Goal: Task Accomplishment & Management: Manage account settings

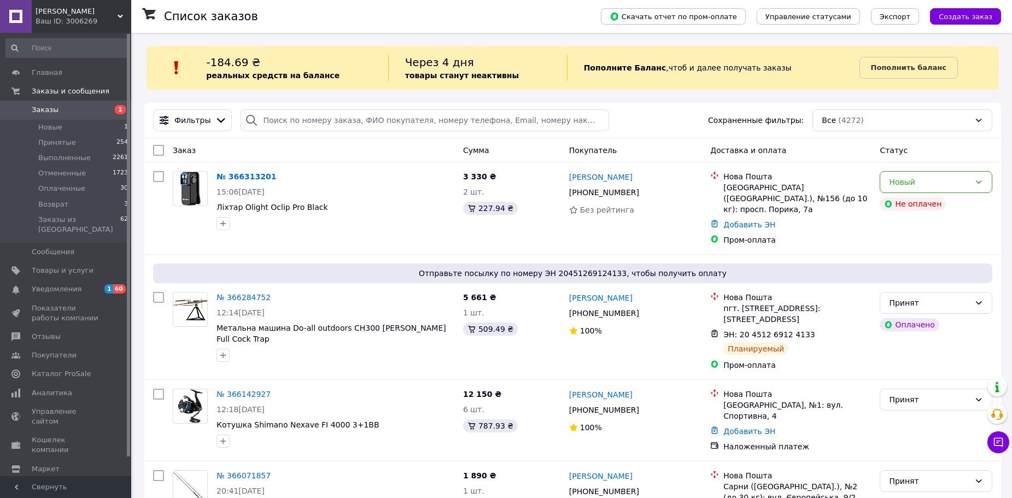
click at [85, 110] on span "Заказы" at bounding box center [66, 110] width 69 height 10
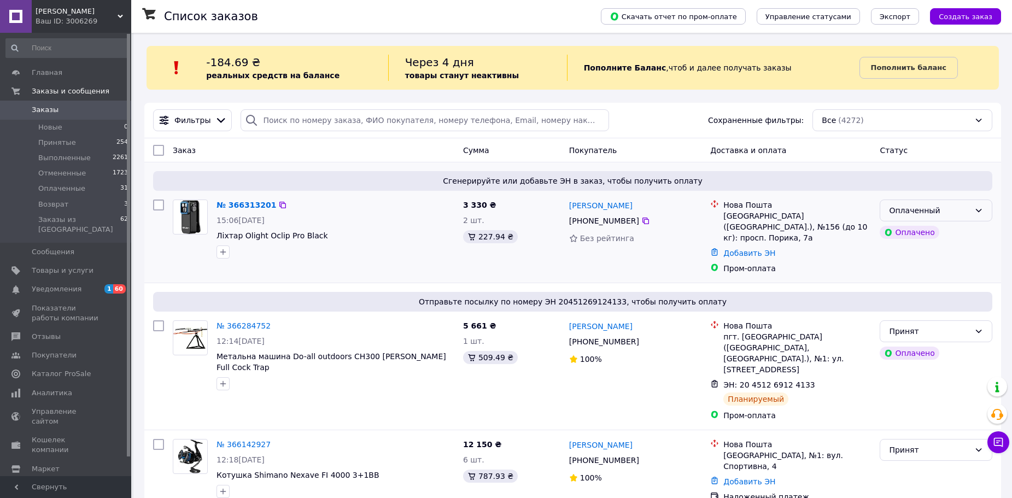
click at [972, 214] on div "Оплаченный" at bounding box center [936, 211] width 113 height 22
click at [968, 233] on li "Принят" at bounding box center [936, 235] width 112 height 20
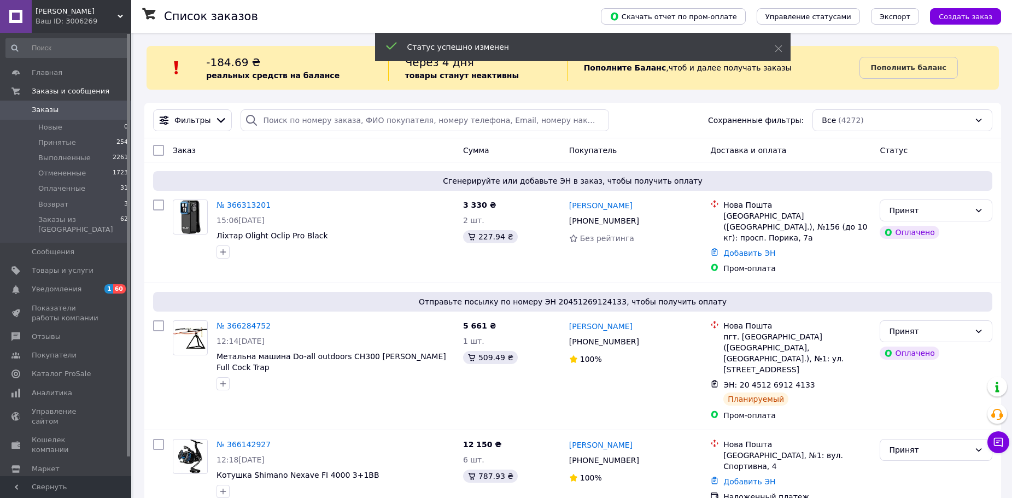
click at [251, 205] on link "№ 366313201" at bounding box center [244, 205] width 54 height 9
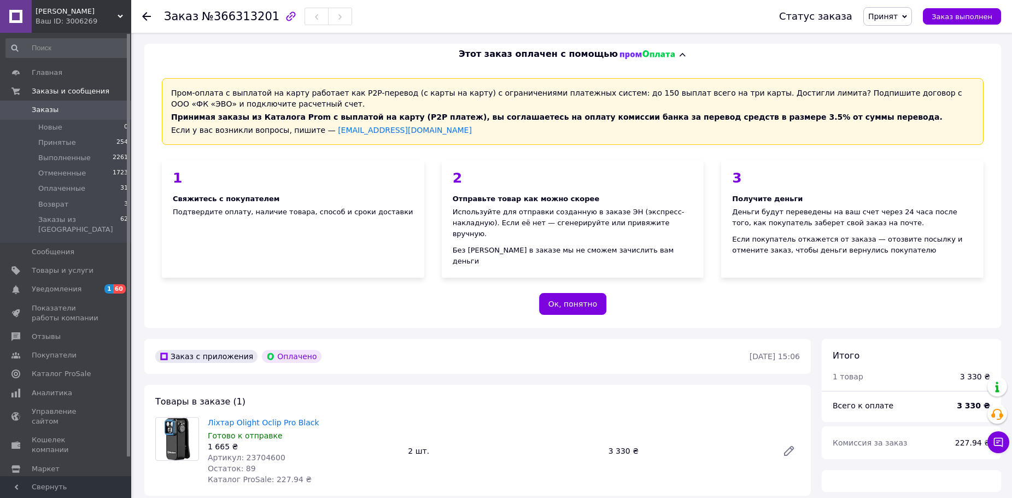
scroll to position [219, 0]
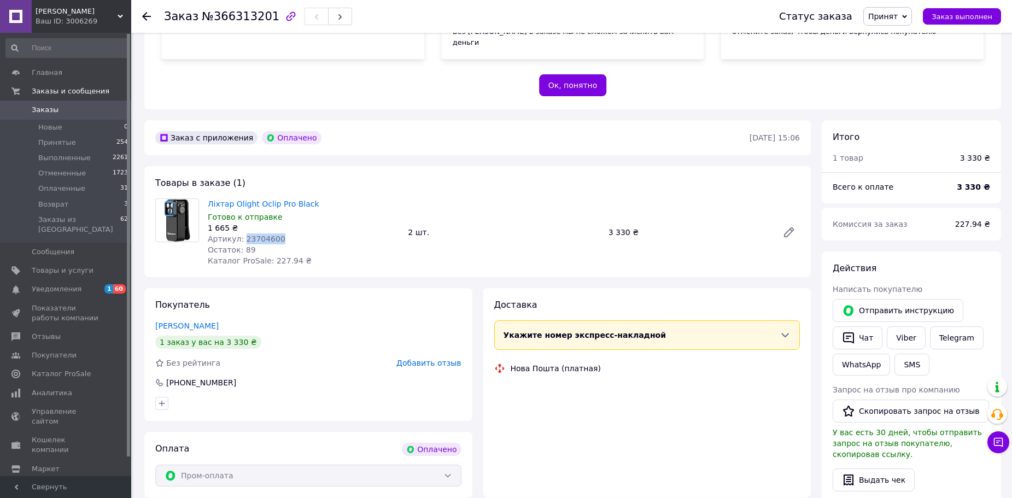
drag, startPoint x: 284, startPoint y: 230, endPoint x: 245, endPoint y: 229, distance: 39.4
click at [241, 233] on div "Артикул: 23704600" at bounding box center [303, 238] width 191 height 11
copy span "23704600"
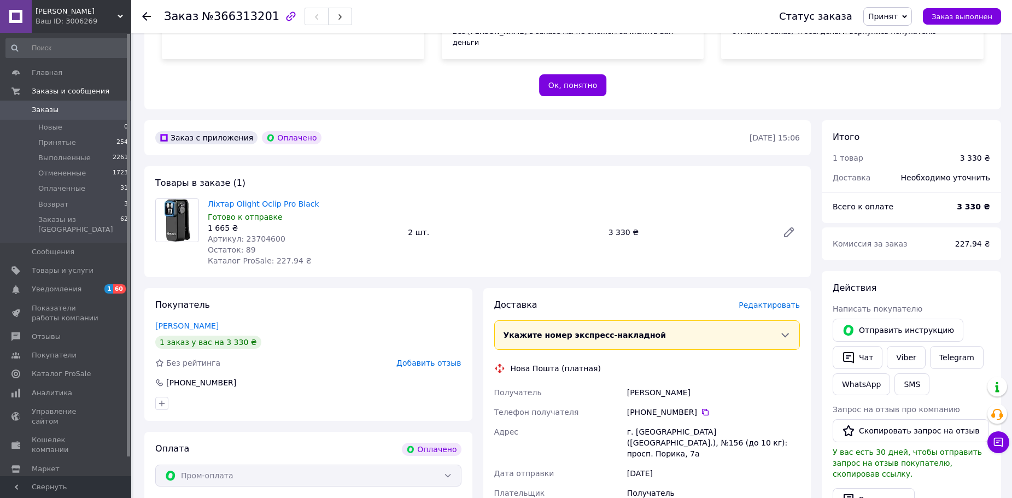
click at [284, 223] on div "1 665 ₴" at bounding box center [303, 228] width 191 height 11
drag, startPoint x: 279, startPoint y: 226, endPoint x: 210, endPoint y: 195, distance: 75.6
click at [210, 196] on div "Ліхтар Olight Oclip Pro Black Готово к отправке 1 665 ₴ Артикул: 23704600 Остат…" at bounding box center [303, 232] width 200 height 72
copy div "Ліхтар Olight Oclip Pro Black Готово к отправке 1 665 ₴ Артикул: 23704600"
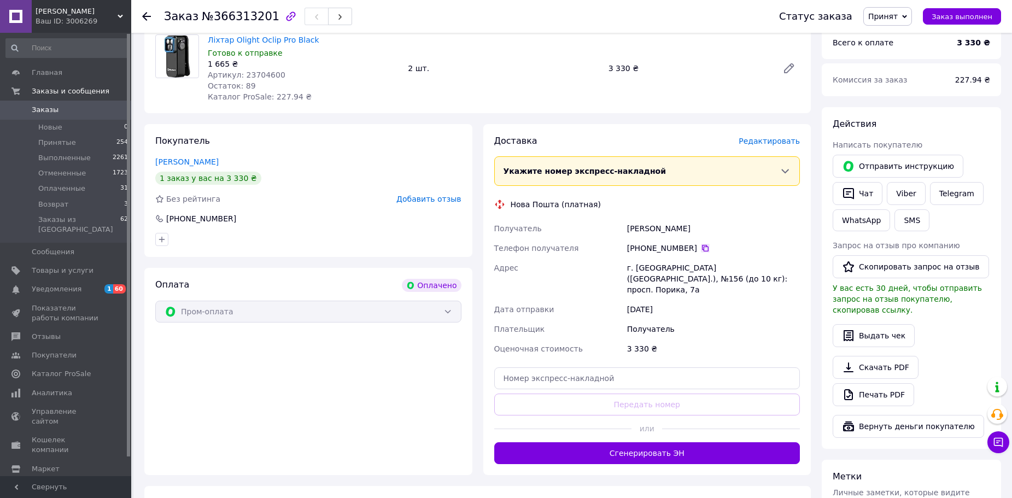
click at [702, 245] on icon at bounding box center [705, 248] width 7 height 7
drag, startPoint x: 655, startPoint y: 327, endPoint x: 627, endPoint y: 325, distance: 27.9
click at [627, 339] on div "3 330 ₴" at bounding box center [713, 349] width 177 height 20
copy div "3 330 ₴"
click at [68, 284] on span "Уведомления" at bounding box center [57, 289] width 50 height 10
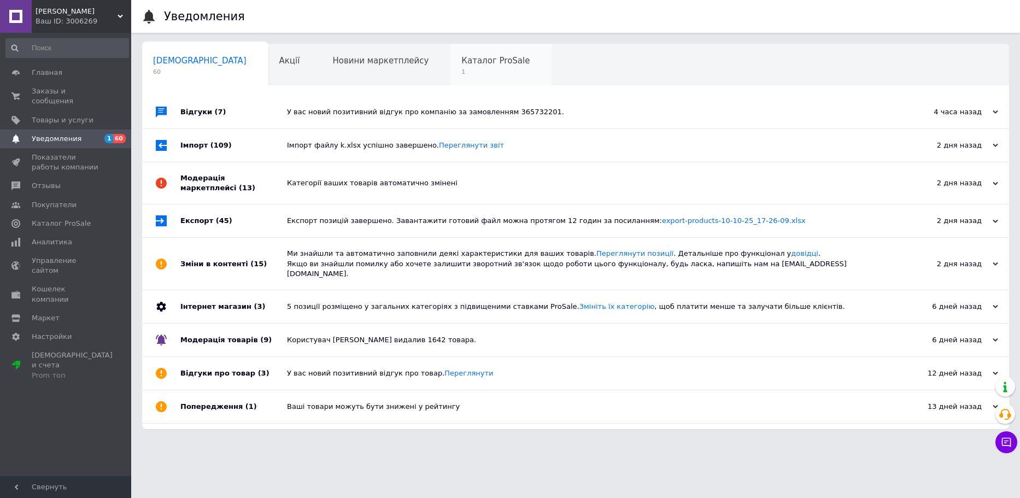
click at [451, 79] on div "Каталог ProSale 1" at bounding box center [501, 65] width 101 height 42
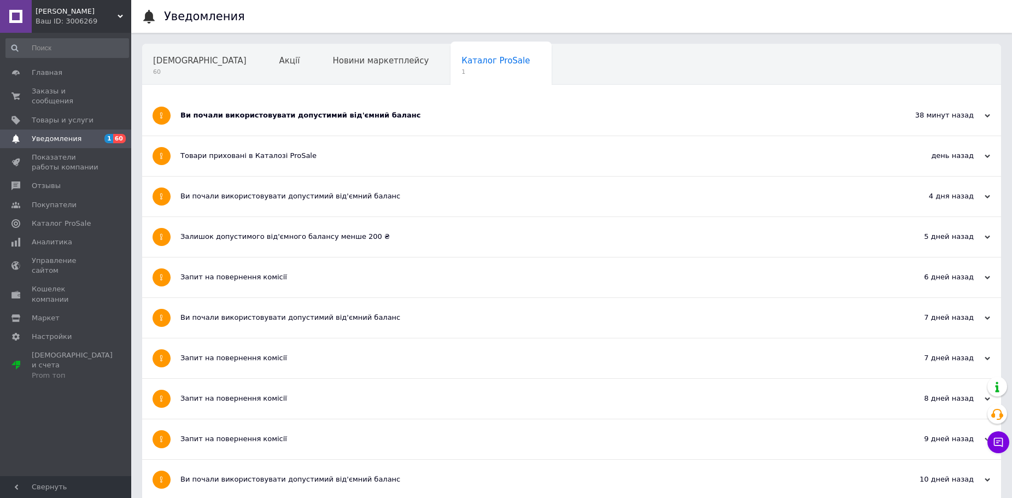
click at [82, 134] on span "Уведомления" at bounding box center [66, 139] width 69 height 10
click at [78, 89] on span "Заказы и сообщения" at bounding box center [66, 96] width 69 height 20
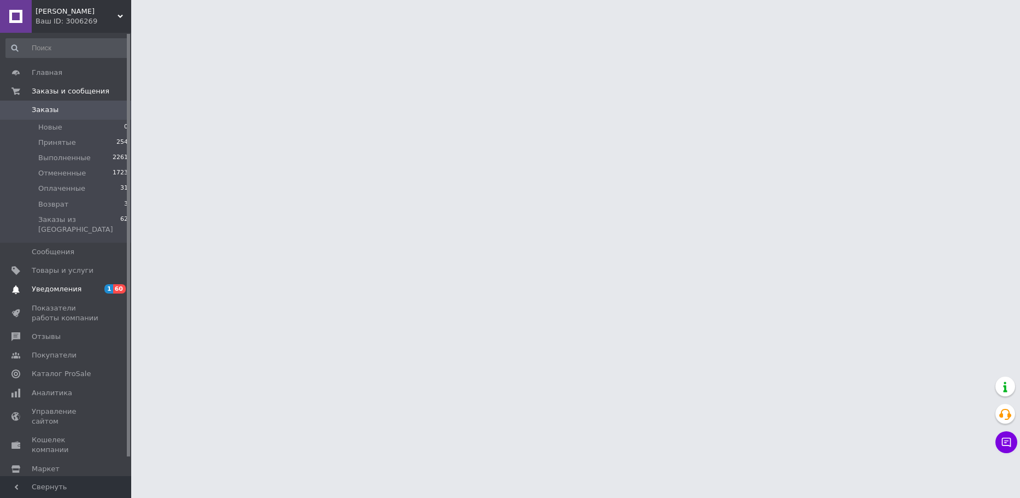
click at [80, 284] on span "Уведомления" at bounding box center [66, 289] width 69 height 10
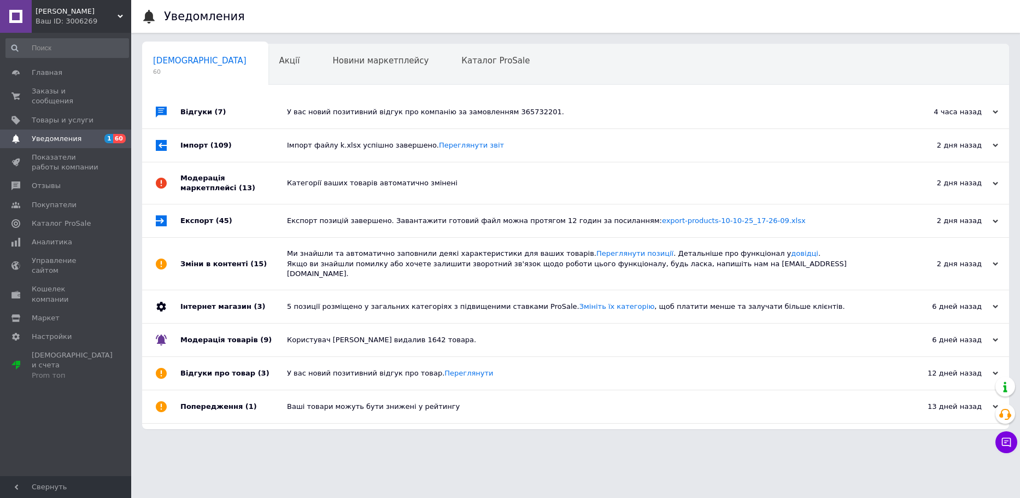
click at [300, 116] on div "У вас новий позитивний відгук про компанію за замовленням 365732201." at bounding box center [588, 112] width 602 height 10
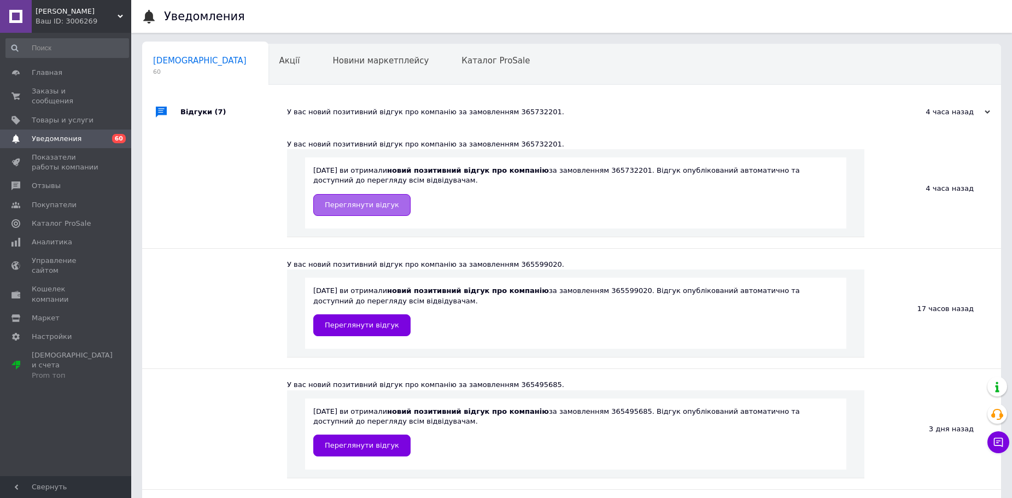
click at [370, 198] on link "Переглянути відгук" at bounding box center [361, 205] width 97 height 22
click at [65, 86] on span "Заказы и сообщения" at bounding box center [66, 96] width 69 height 20
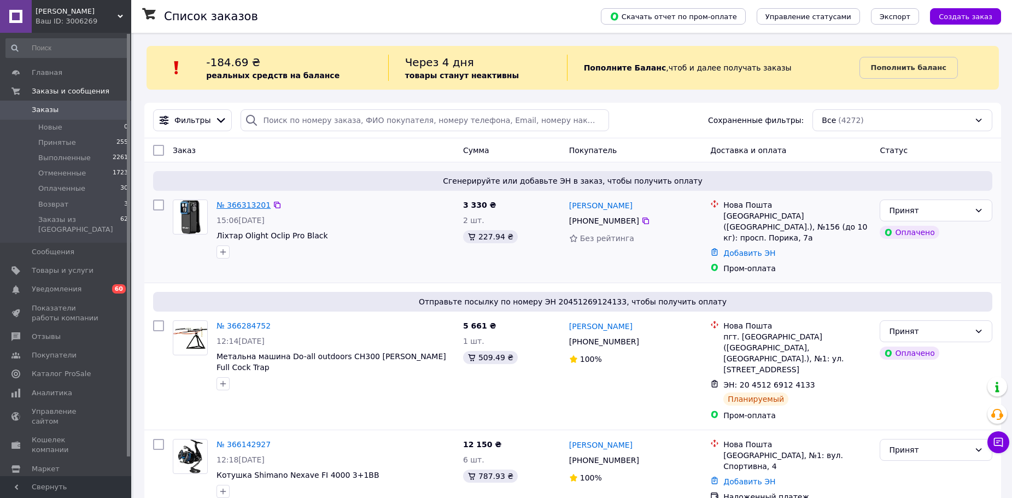
click at [253, 206] on link "№ 366313201" at bounding box center [244, 205] width 54 height 9
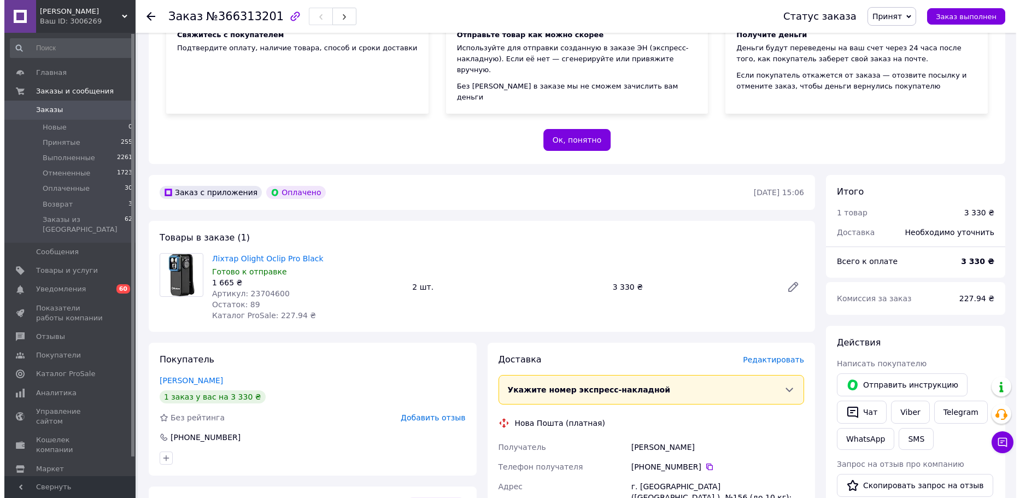
scroll to position [273, 0]
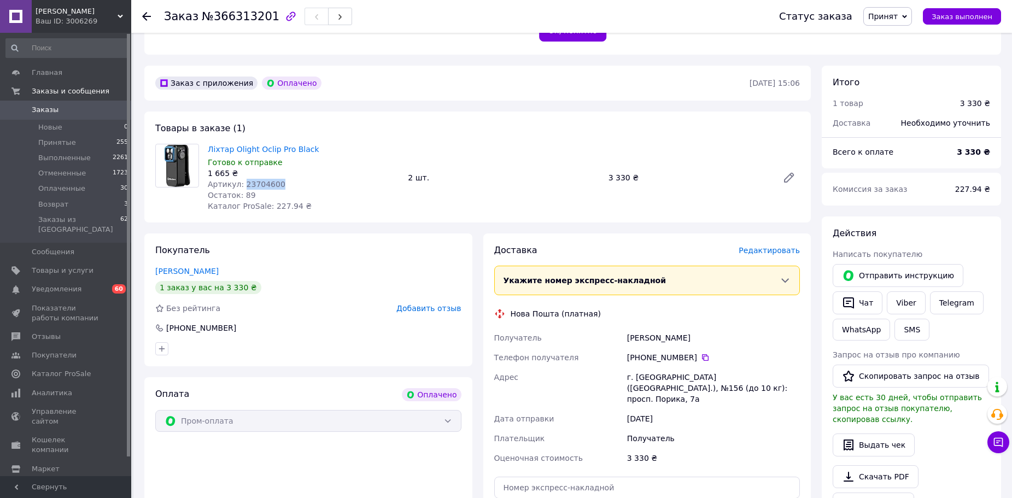
drag, startPoint x: 278, startPoint y: 172, endPoint x: 241, endPoint y: 173, distance: 36.7
click at [241, 179] on div "Артикул: 23704600" at bounding box center [303, 184] width 191 height 11
copy span "23704600"
click at [769, 246] on span "Редактировать" at bounding box center [769, 250] width 61 height 9
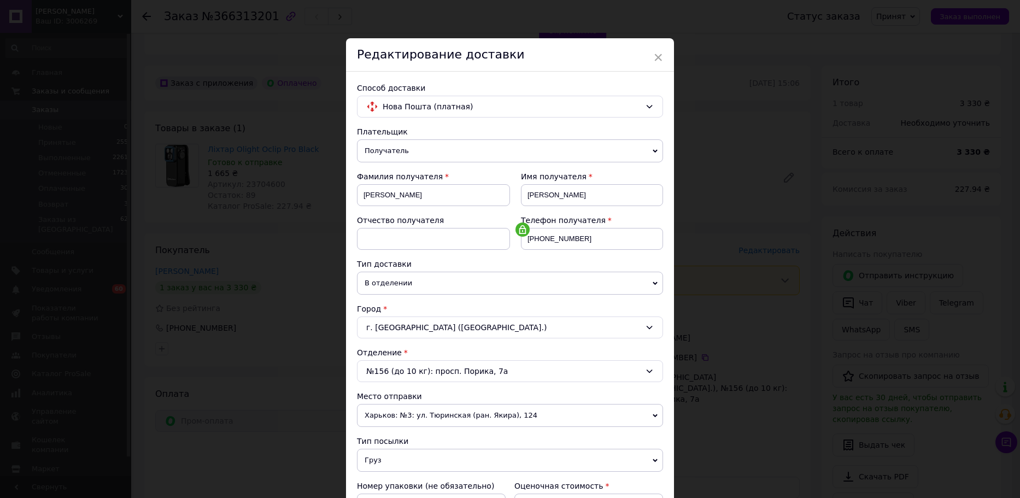
scroll to position [164, 0]
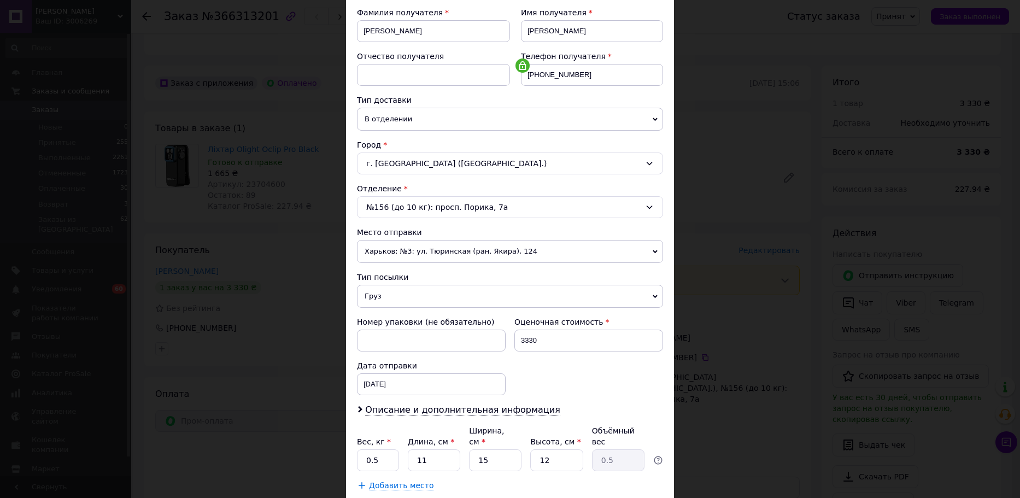
click at [432, 255] on span "Харьков: №3: ул. Тюринская (ран. Якира), 124" at bounding box center [510, 251] width 306 height 23
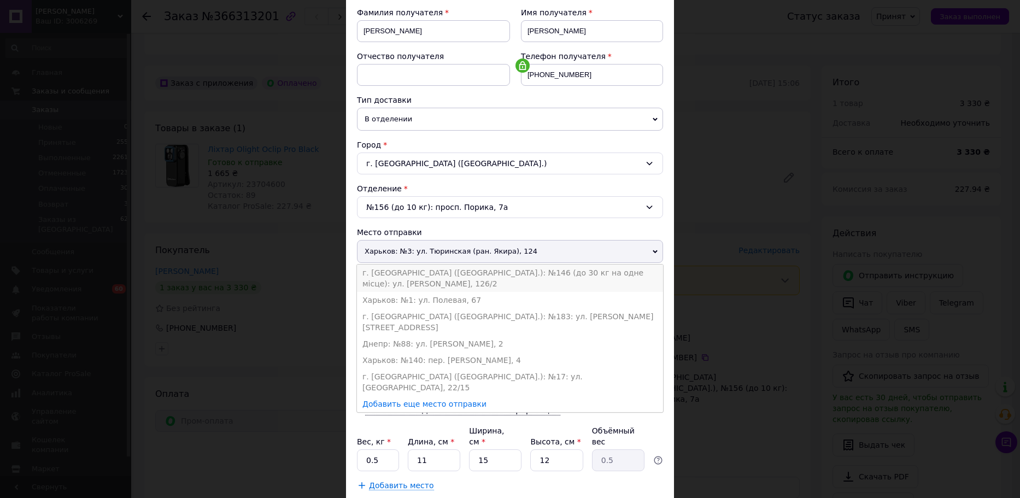
click at [436, 269] on li "г. Киев (Киевская обл.): №146 (до 30 кг на одне місце): ул. Кириловская, 126/2" at bounding box center [510, 278] width 306 height 27
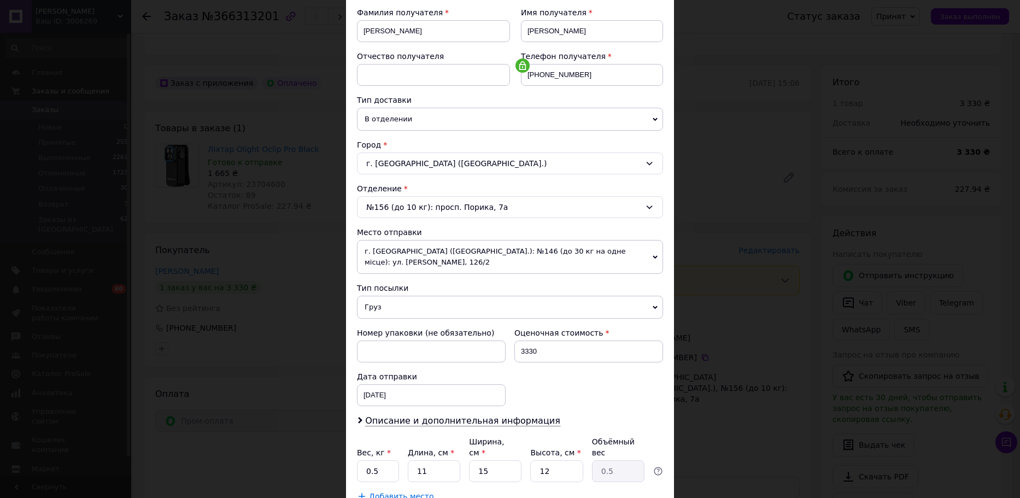
scroll to position [228, 0]
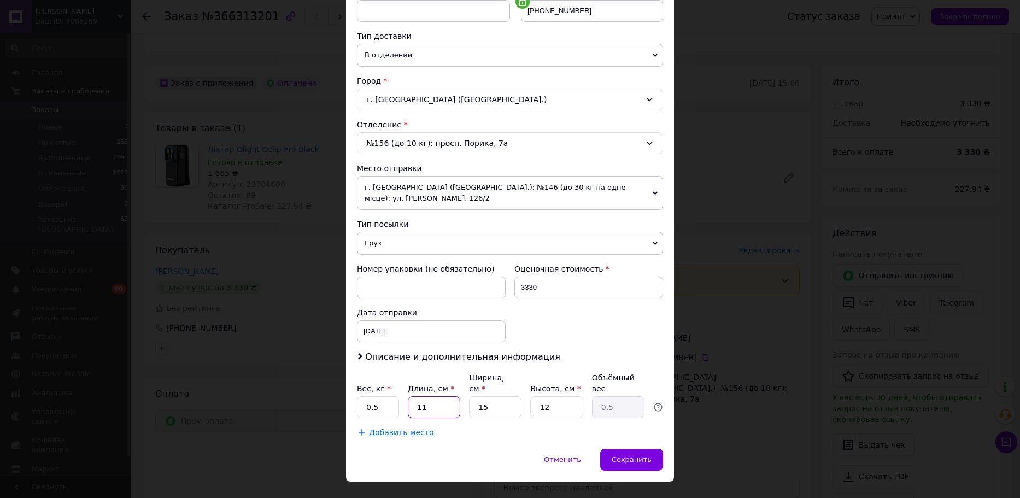
drag, startPoint x: 435, startPoint y: 384, endPoint x: 411, endPoint y: 385, distance: 24.1
click at [411, 396] on input "11" at bounding box center [434, 407] width 52 height 22
type input "1"
type input "0.1"
type input "15"
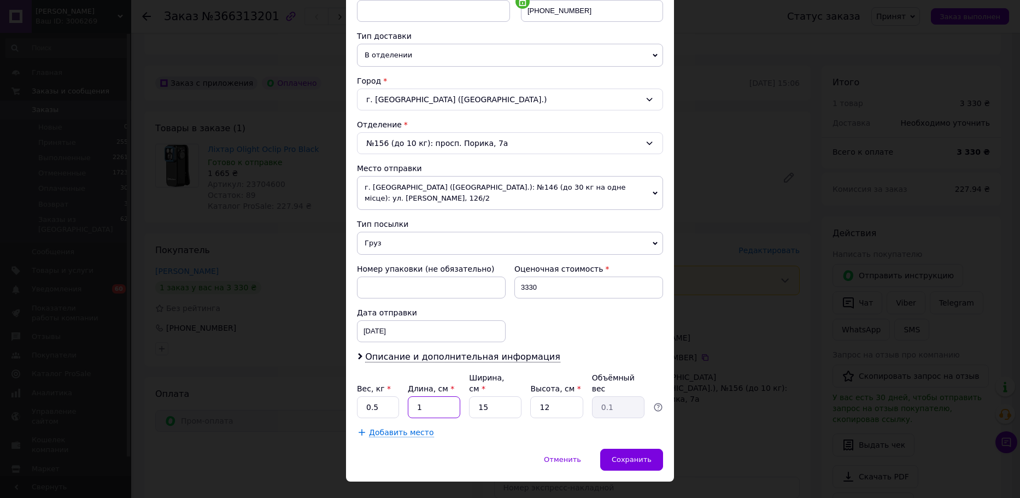
type input "0.68"
type input "15"
drag, startPoint x: 489, startPoint y: 384, endPoint x: 477, endPoint y: 387, distance: 12.3
click at [477, 396] on input "15" at bounding box center [495, 407] width 52 height 22
type input "6"
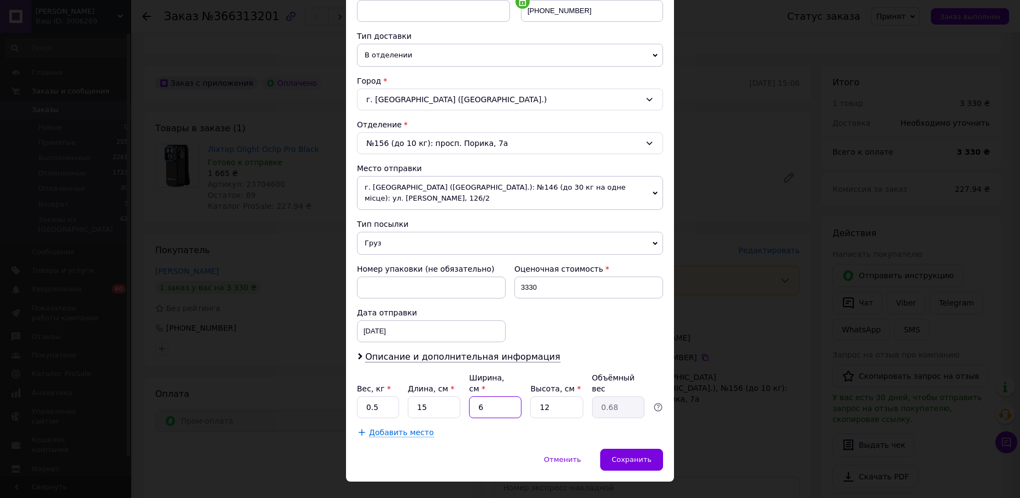
type input "0.27"
type input "6"
drag, startPoint x: 553, startPoint y: 386, endPoint x: 534, endPoint y: 382, distance: 19.1
click at [534, 396] on input "12" at bounding box center [556, 407] width 52 height 22
type input "1"
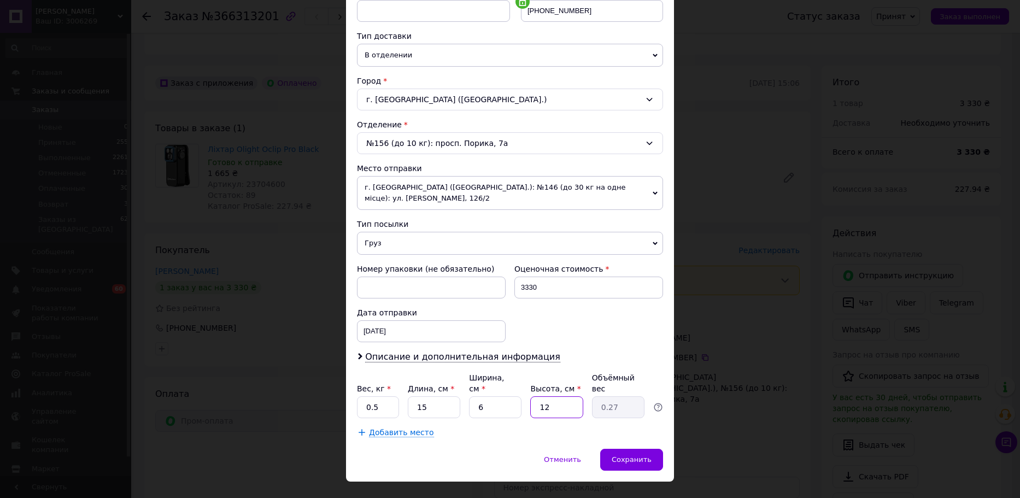
type input "0.1"
type input "14"
type input "0.32"
drag, startPoint x: 554, startPoint y: 385, endPoint x: 539, endPoint y: 386, distance: 15.9
click at [539, 396] on input "14" at bounding box center [556, 407] width 52 height 22
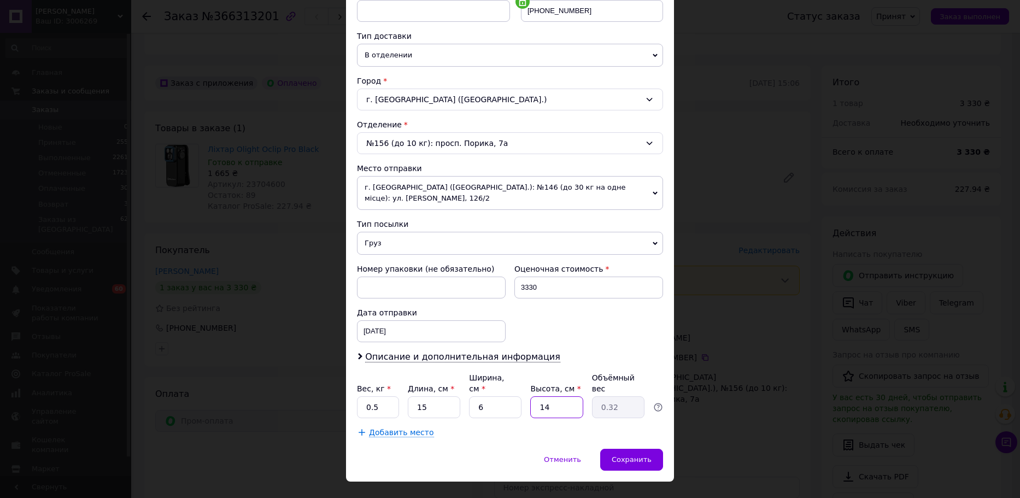
type input "1"
type input "0.1"
type input "15"
type input "0.34"
type input "15"
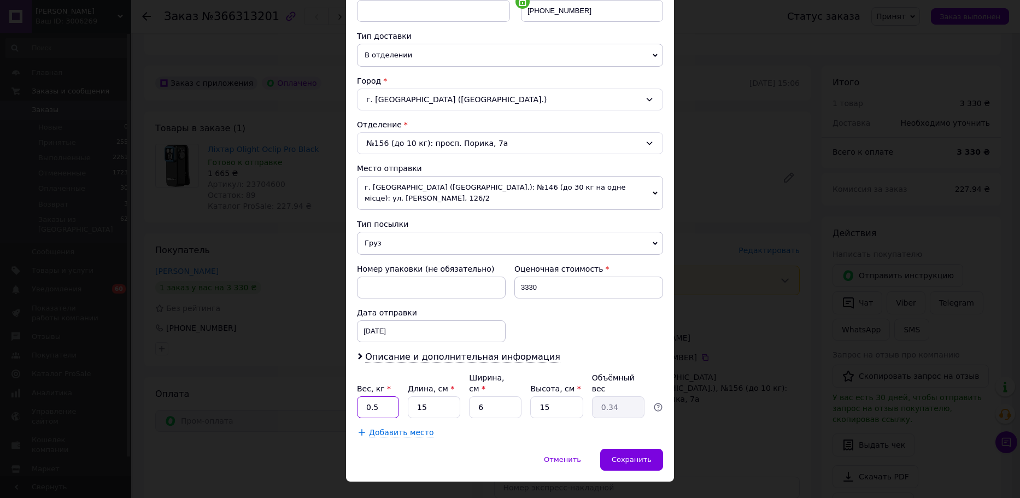
drag, startPoint x: 380, startPoint y: 383, endPoint x: 357, endPoint y: 383, distance: 23.5
click at [357, 396] on input "0.5" at bounding box center [378, 407] width 42 height 22
type input "2"
drag, startPoint x: 627, startPoint y: 433, endPoint x: 622, endPoint y: 399, distance: 33.7
click at [627, 449] on div "Сохранить" at bounding box center [631, 460] width 63 height 22
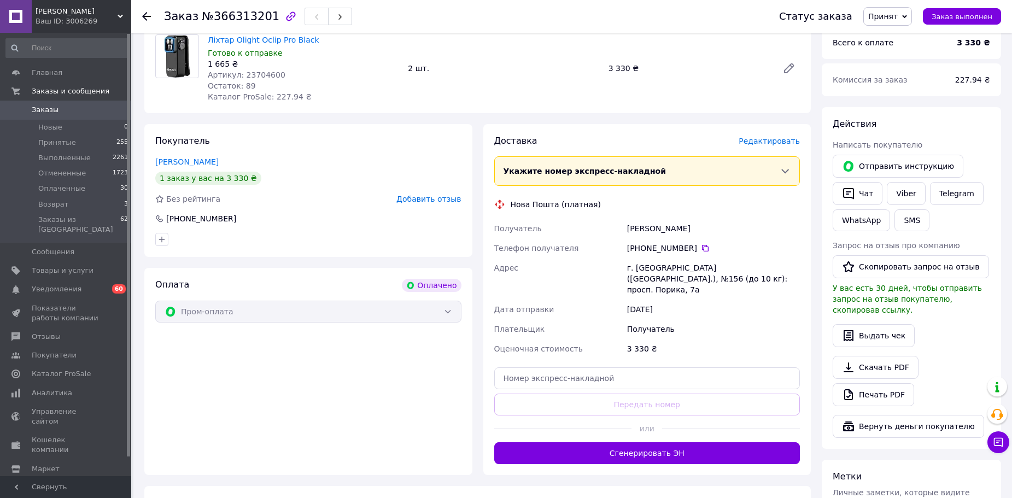
scroll to position [547, 0]
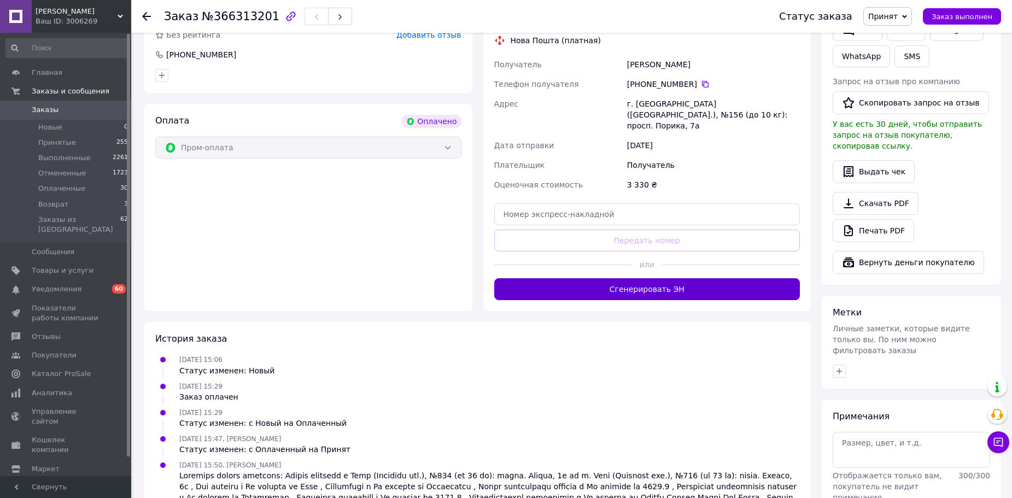
drag, startPoint x: 657, startPoint y: 276, endPoint x: 674, endPoint y: 287, distance: 20.2
click at [658, 278] on button "Сгенерировать ЭН" at bounding box center [647, 289] width 306 height 22
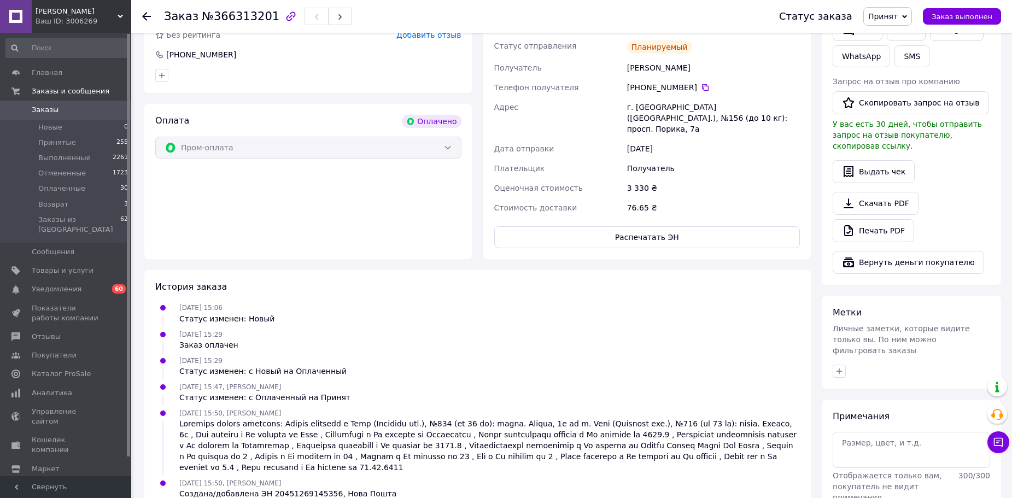
scroll to position [383, 0]
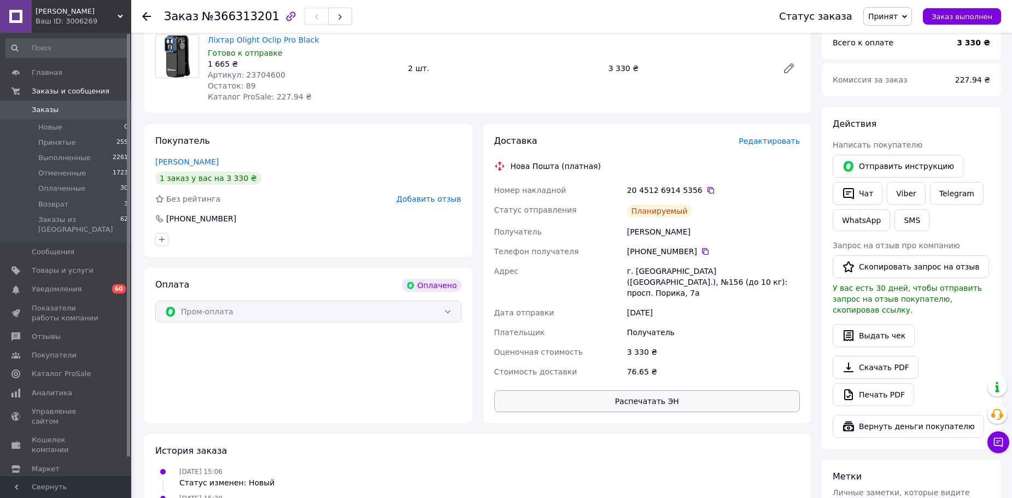
click at [685, 390] on button "Распечатать ЭН" at bounding box center [647, 401] width 306 height 22
click at [46, 109] on span "Заказы" at bounding box center [45, 110] width 27 height 10
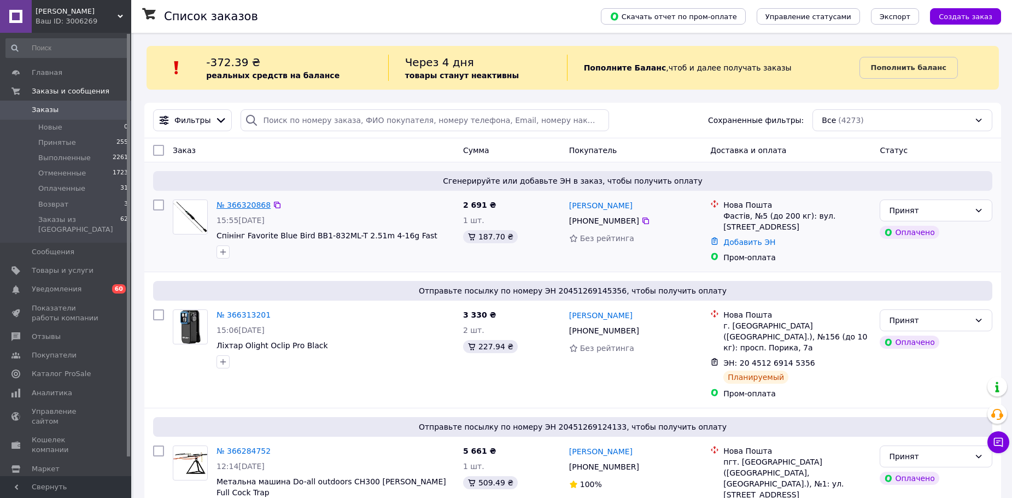
click at [236, 209] on link "№ 366320868" at bounding box center [244, 205] width 54 height 9
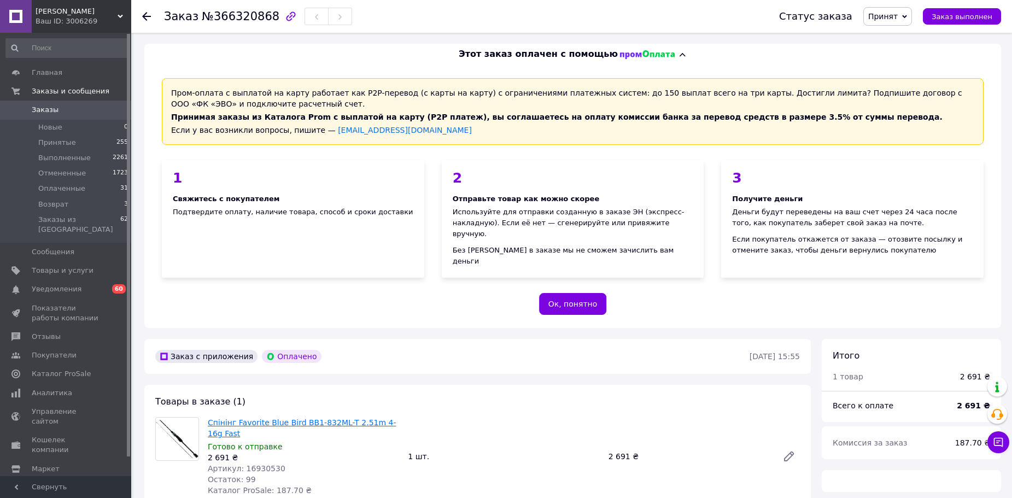
scroll to position [164, 0]
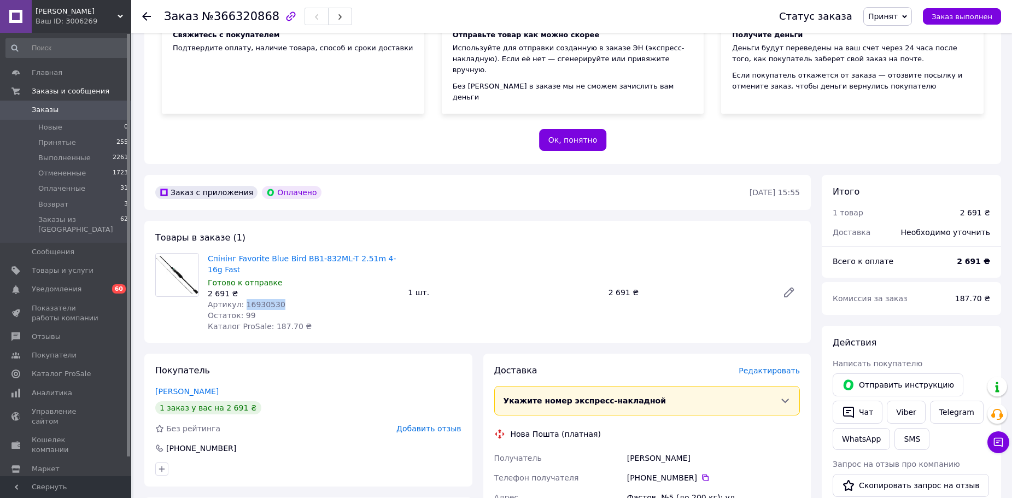
drag, startPoint x: 279, startPoint y: 294, endPoint x: 241, endPoint y: 295, distance: 38.3
click at [241, 299] on div "Артикул: 16930530" at bounding box center [303, 304] width 191 height 11
copy span "16930530"
click at [287, 299] on div "Артикул: 16930530" at bounding box center [303, 304] width 191 height 11
drag, startPoint x: 278, startPoint y: 292, endPoint x: 227, endPoint y: 262, distance: 59.3
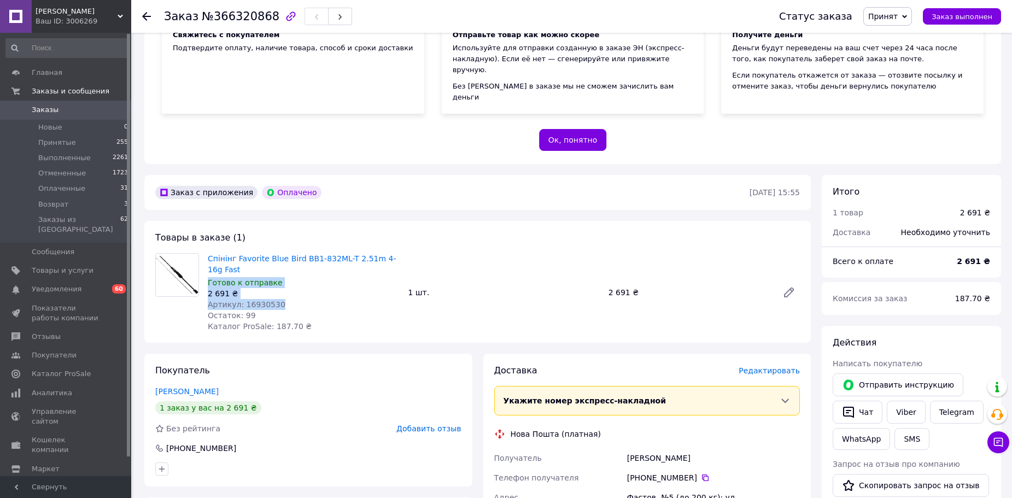
click at [227, 262] on div "Спінінг Favorite Blue Bird BB1-832ML-T 2.51m 4-16g Fast Готово к отправке 2 691…" at bounding box center [303, 292] width 200 height 83
click at [276, 288] on div "2 691 ₴" at bounding box center [303, 293] width 191 height 11
click at [282, 299] on div "Артикул: 16930530" at bounding box center [303, 304] width 191 height 11
drag, startPoint x: 276, startPoint y: 294, endPoint x: 243, endPoint y: 294, distance: 32.8
click at [243, 299] on div "Артикул: 16930530" at bounding box center [303, 304] width 191 height 11
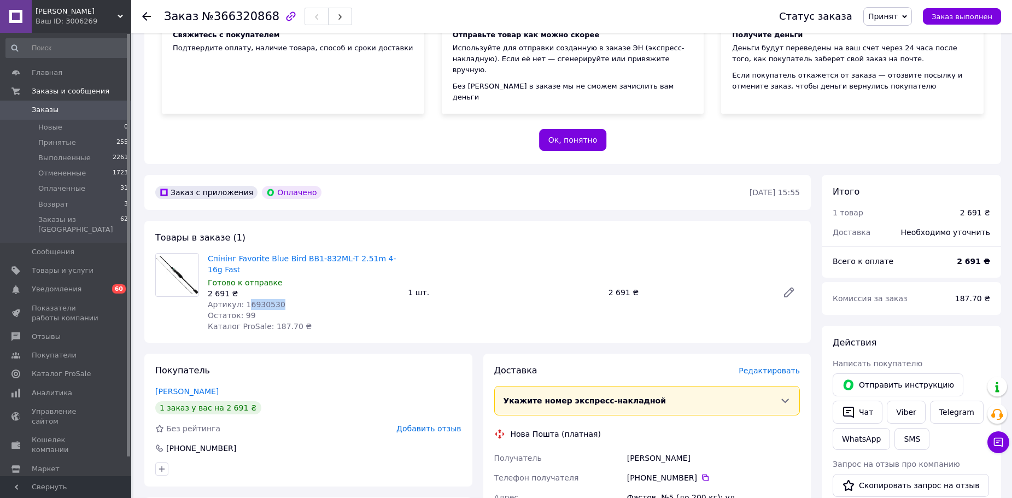
scroll to position [273, 0]
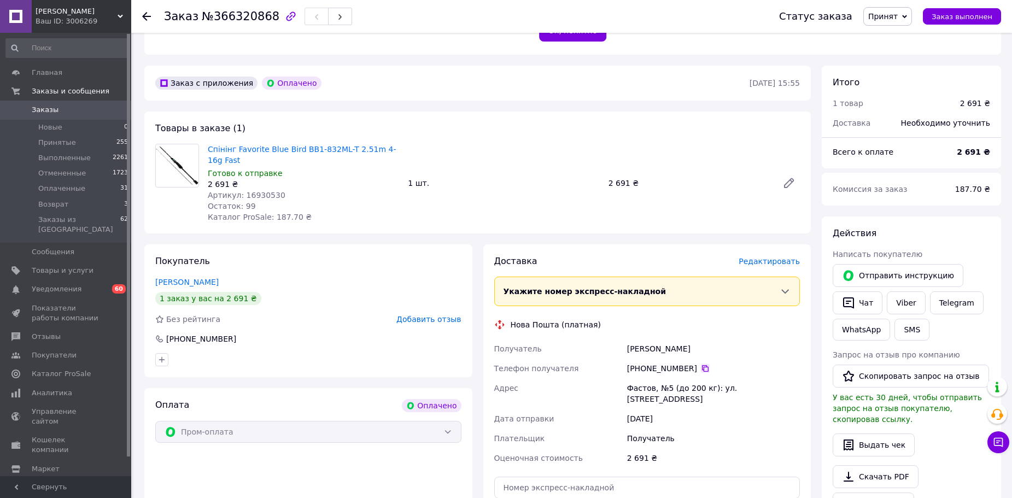
click at [702, 365] on icon at bounding box center [705, 368] width 7 height 7
click at [36, 111] on span "Заказы" at bounding box center [45, 110] width 27 height 10
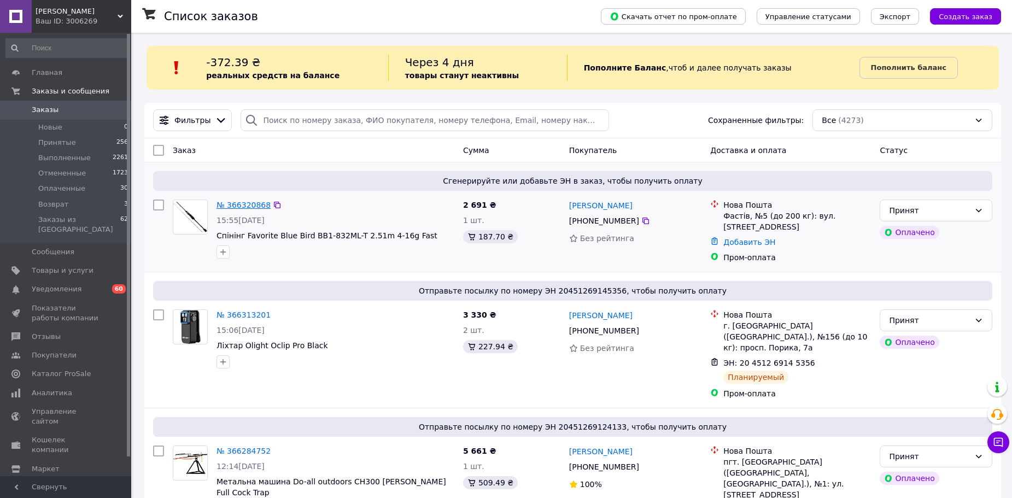
click at [242, 202] on link "№ 366320868" at bounding box center [244, 205] width 54 height 9
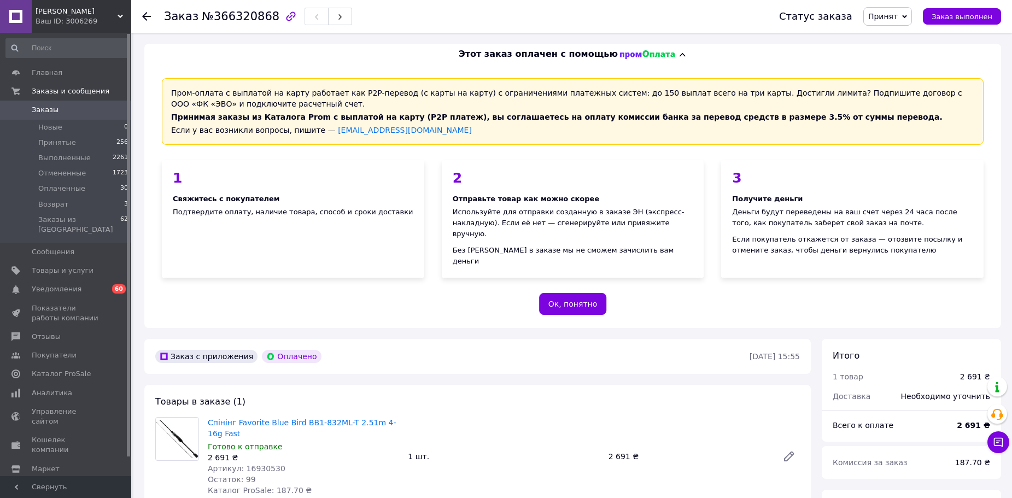
scroll to position [219, 0]
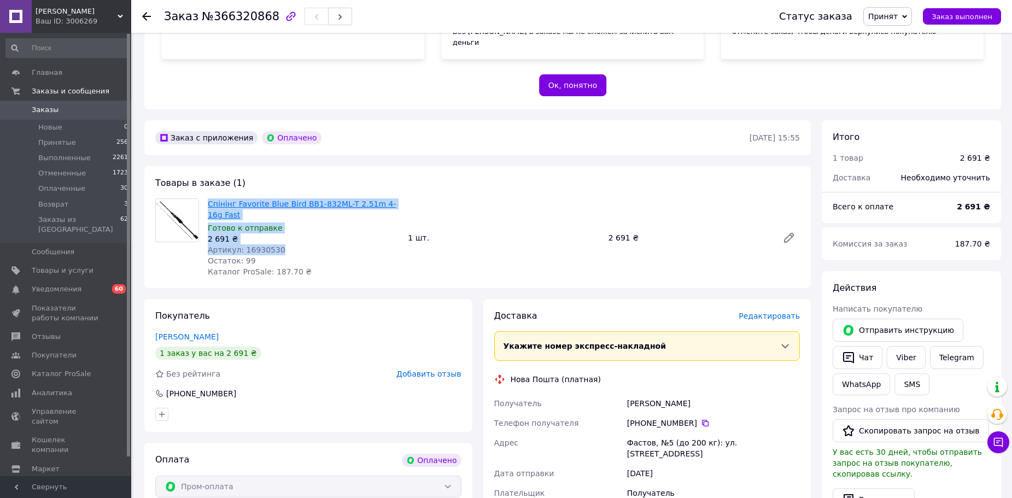
drag, startPoint x: 274, startPoint y: 240, endPoint x: 208, endPoint y: 196, distance: 78.9
click at [208, 196] on div "Спінінг Favorite Blue Bird BB1-832ML-T 2.51m 4-16g Fast Готово к отправке 2 691…" at bounding box center [303, 237] width 200 height 83
copy div "Спінінг Favorite Blue Bird BB1-832ML-T 2.51m 4-16g Fast Готово к отправке 2 691…"
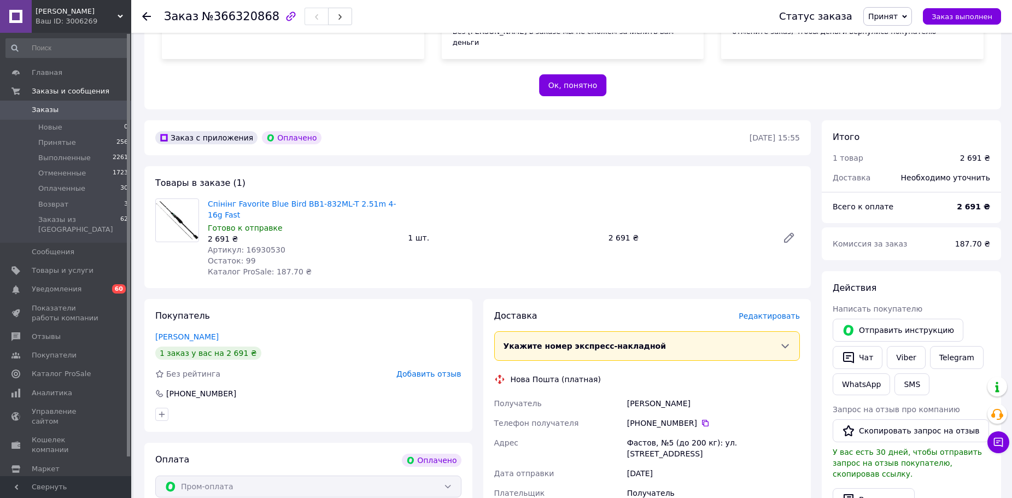
drag, startPoint x: 428, startPoint y: 219, endPoint x: 746, endPoint y: 468, distance: 404.1
click at [428, 230] on div "1 шт." at bounding box center [504, 237] width 200 height 15
click at [701, 419] on icon at bounding box center [705, 423] width 9 height 9
drag, startPoint x: 640, startPoint y: 231, endPoint x: 606, endPoint y: 226, distance: 34.7
click at [606, 230] on div "2 691 ₴" at bounding box center [689, 237] width 170 height 15
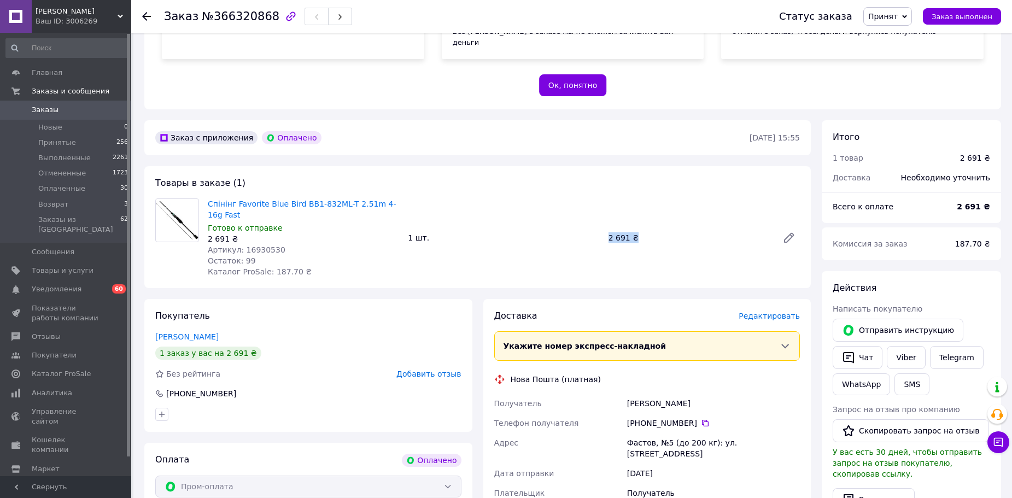
copy div "2 691 ₴"
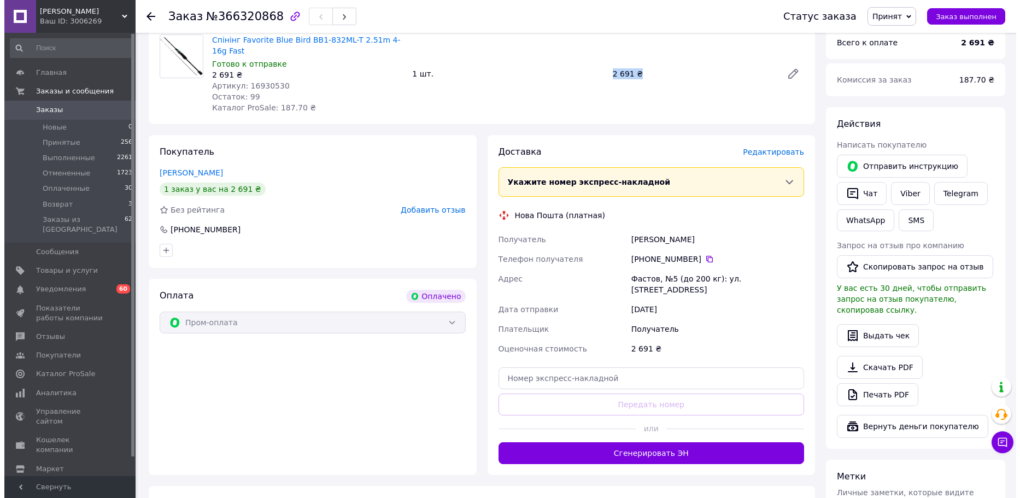
scroll to position [273, 0]
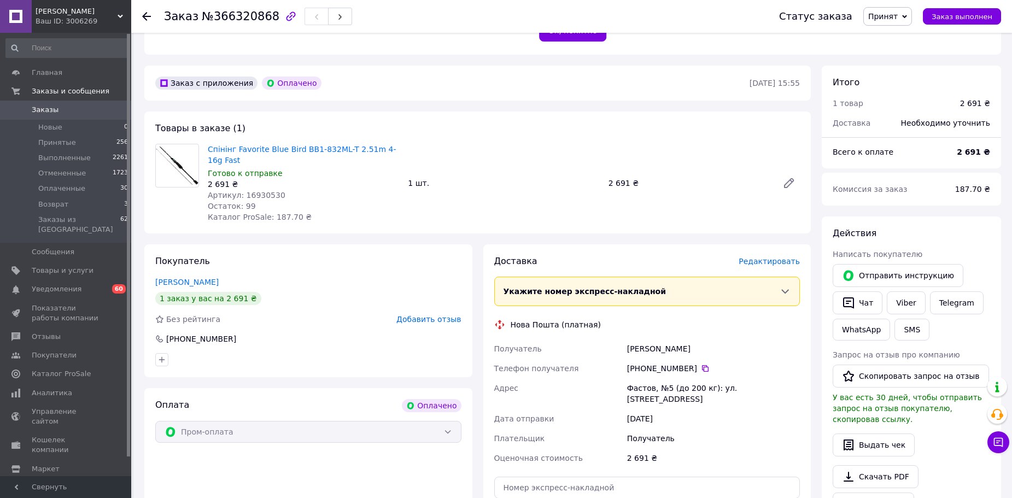
click at [775, 257] on span "Редактировать" at bounding box center [769, 261] width 61 height 9
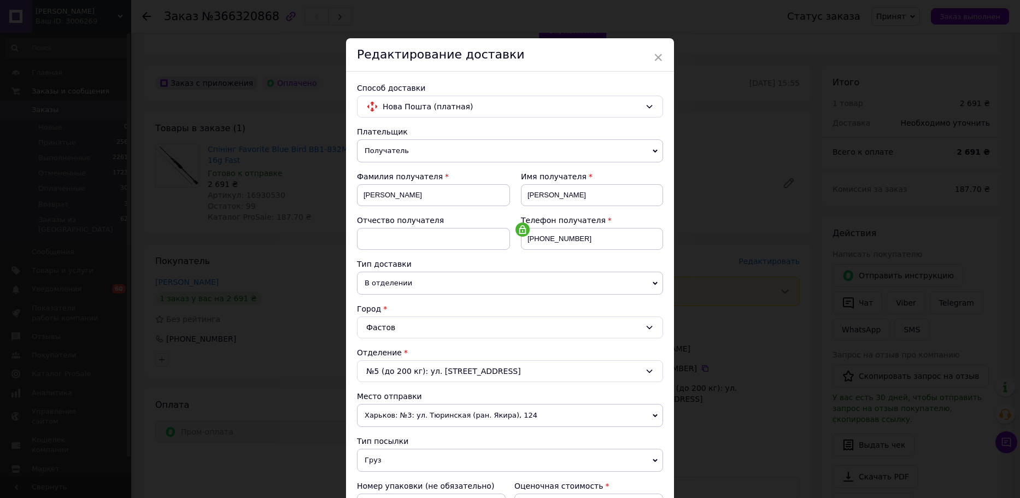
scroll to position [164, 0]
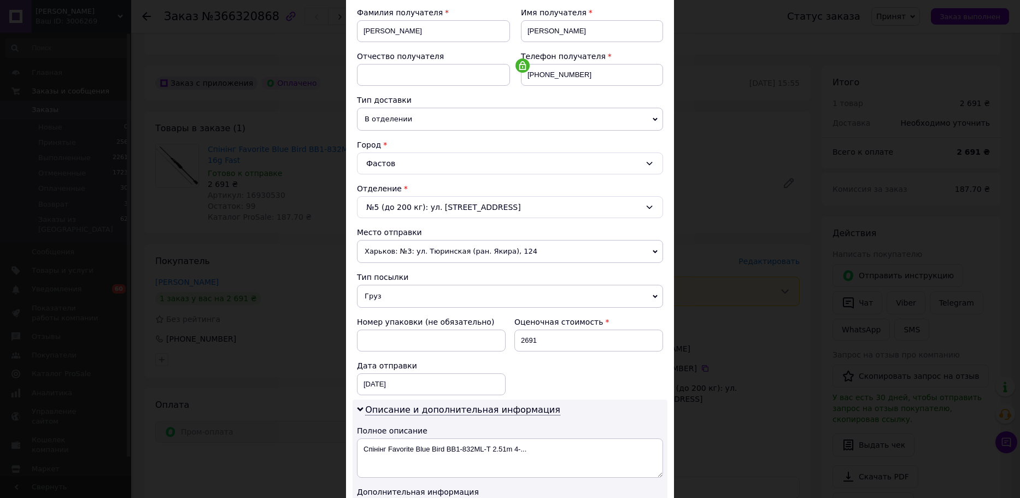
click at [511, 253] on span "Харьков: №3: ул. Тюринская (ран. Якира), 124" at bounding box center [510, 251] width 306 height 23
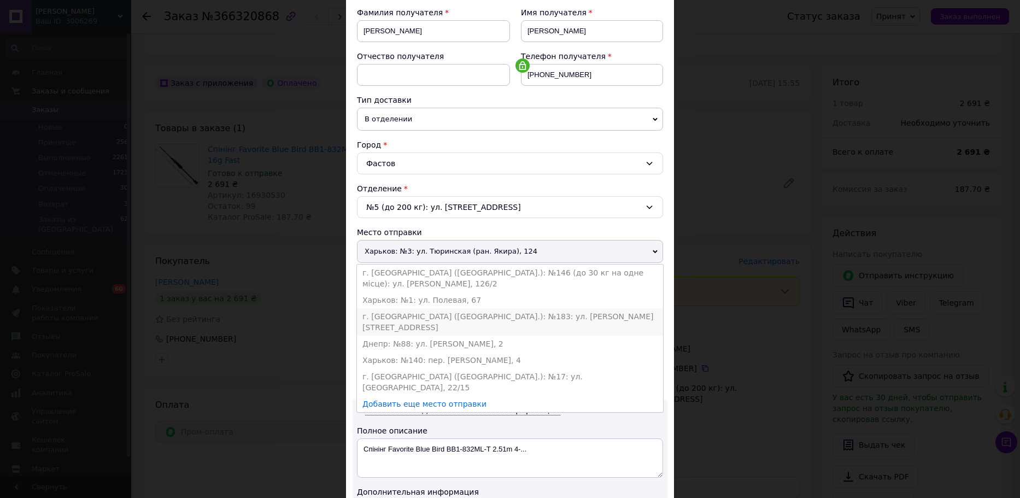
click at [483, 308] on li "г. Киев (Киевская обл.): №183: ул. Закревского, 12" at bounding box center [510, 321] width 306 height 27
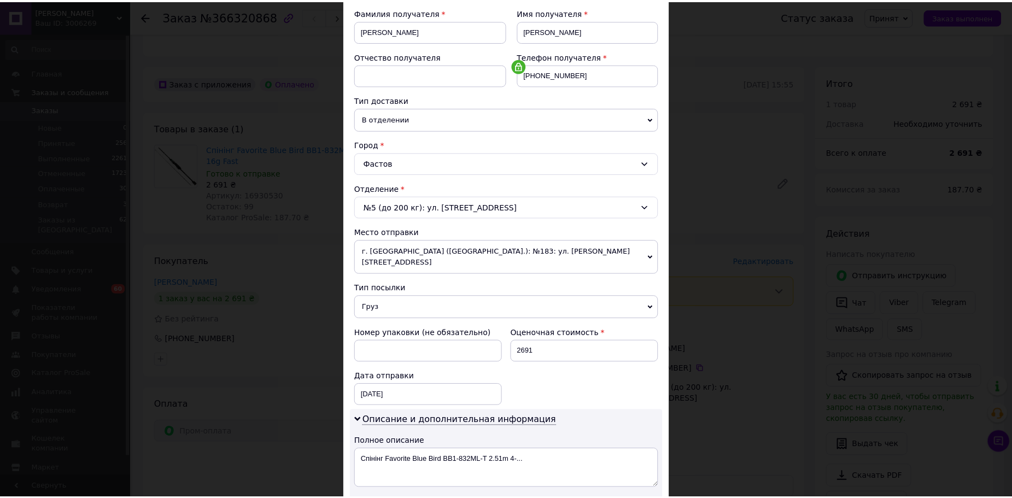
scroll to position [328, 0]
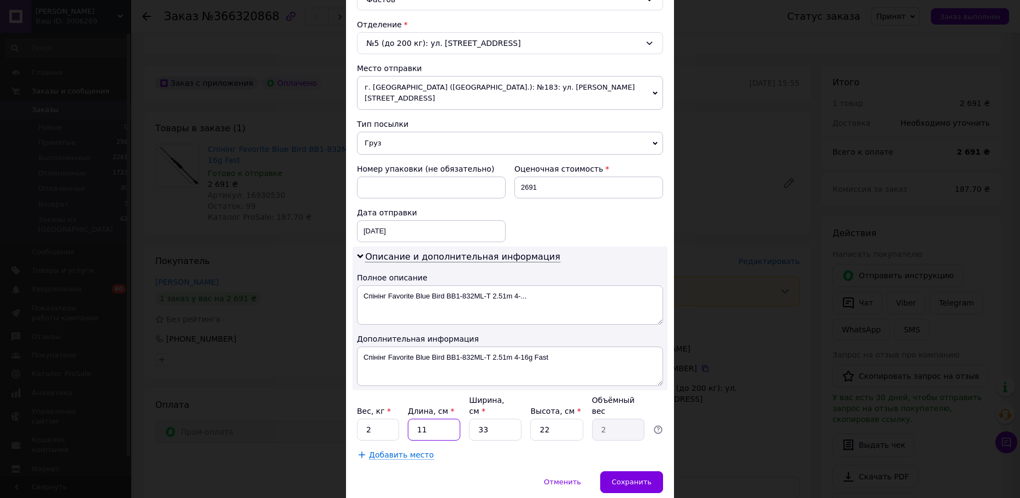
drag, startPoint x: 437, startPoint y: 410, endPoint x: 413, endPoint y: 409, distance: 23.5
click at [413, 419] on input "11" at bounding box center [434, 430] width 52 height 22
type input "1"
type input "0.18"
type input "13"
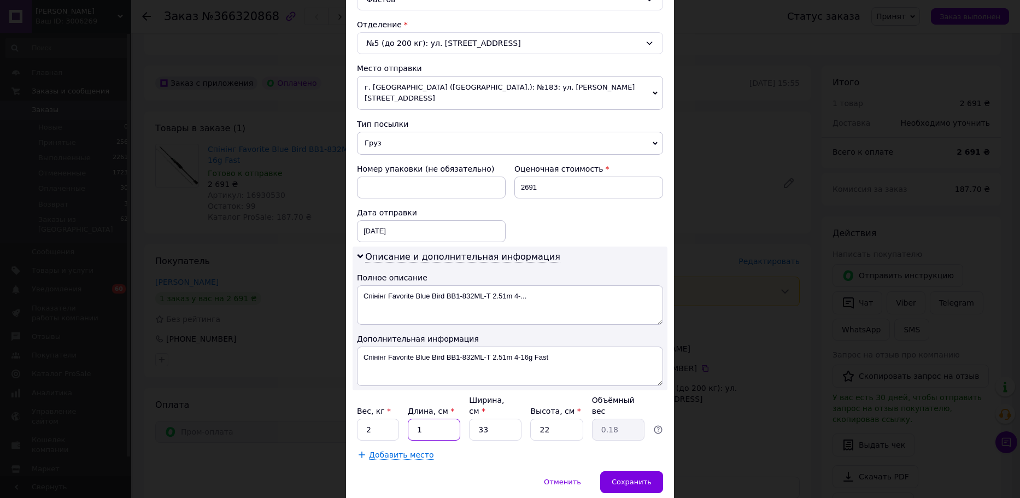
type input "2.36"
type input "138"
type input "25.05"
type input "138"
drag, startPoint x: 495, startPoint y: 408, endPoint x: 476, endPoint y: 406, distance: 18.7
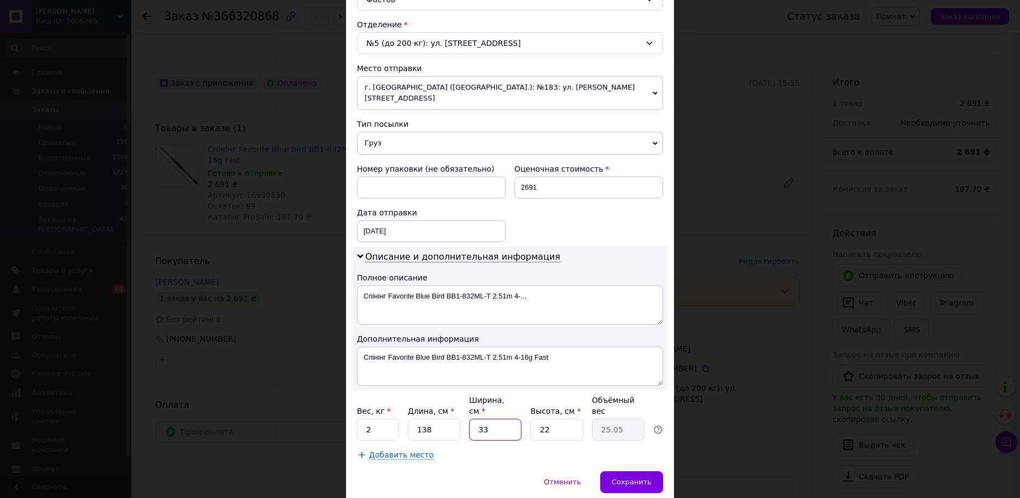
click at [476, 419] on input "33" at bounding box center [495, 430] width 52 height 22
type input "8"
type input "6.07"
type input "8"
drag, startPoint x: 556, startPoint y: 410, endPoint x: 539, endPoint y: 408, distance: 17.0
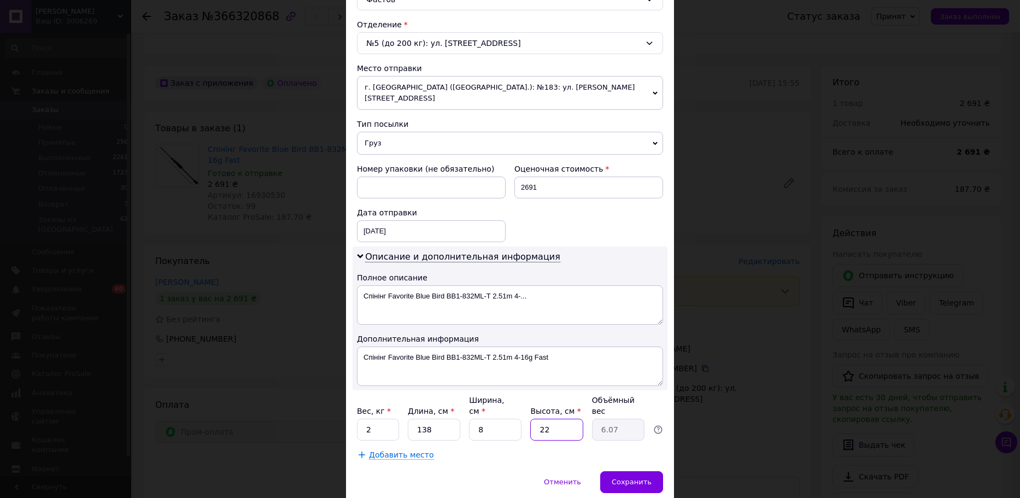
click at [539, 419] on input "22" at bounding box center [556, 430] width 52 height 22
type input "5"
type input "1.38"
type input "5"
click at [630, 478] on span "Сохранить" at bounding box center [632, 482] width 40 height 8
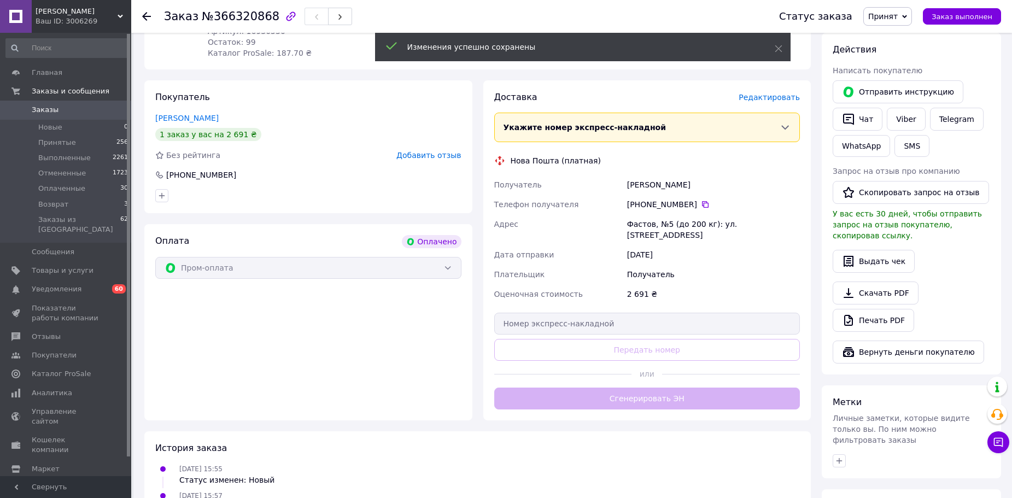
scroll to position [492, 0]
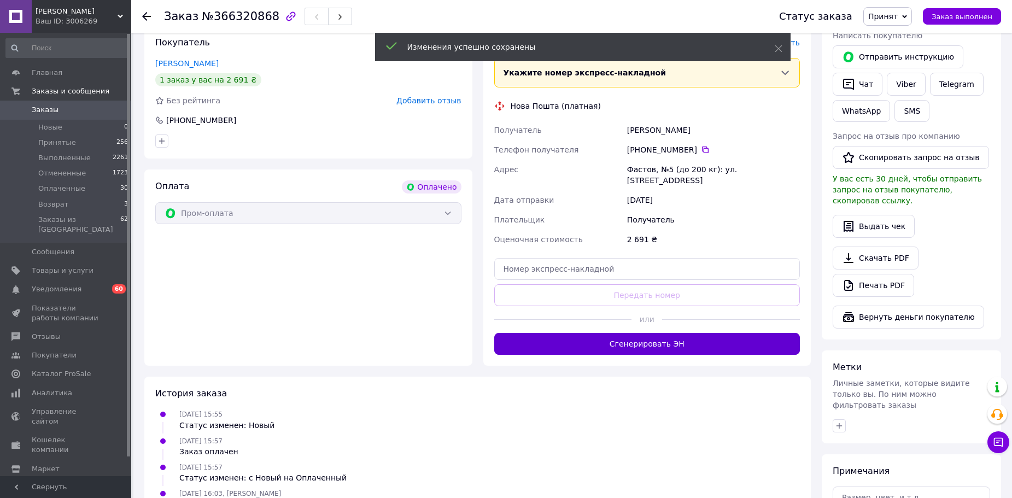
click at [633, 333] on button "Сгенерировать ЭН" at bounding box center [647, 344] width 306 height 22
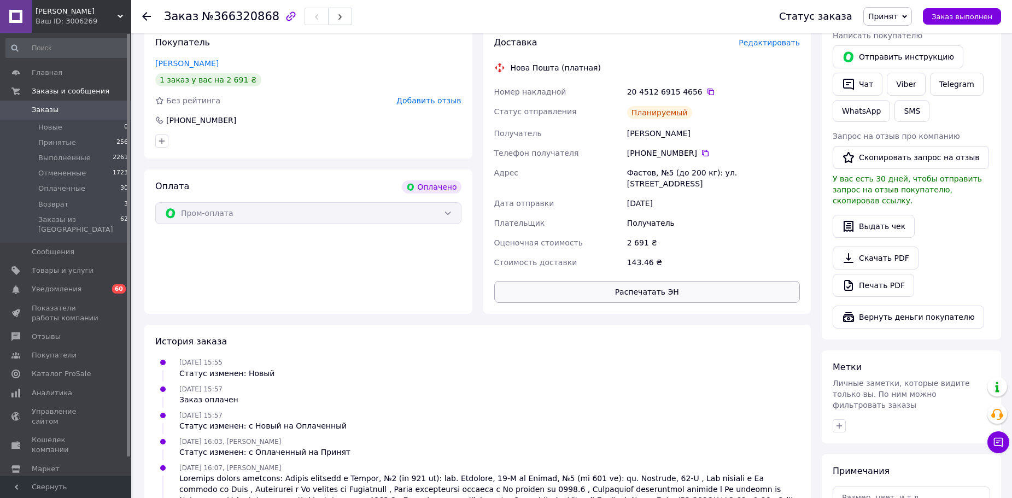
click at [677, 281] on button "Распечатать ЭН" at bounding box center [647, 292] width 306 height 22
